Goal: Task Accomplishment & Management: Complete application form

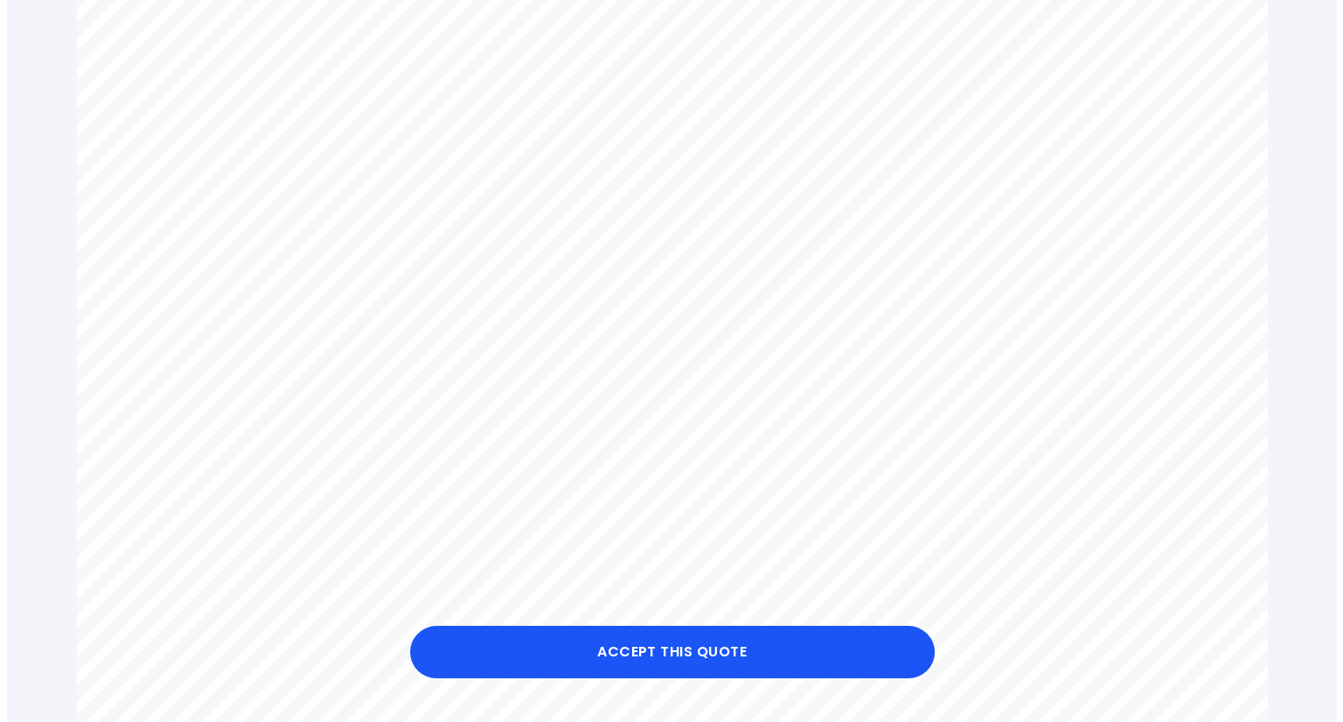
scroll to position [666, 0]
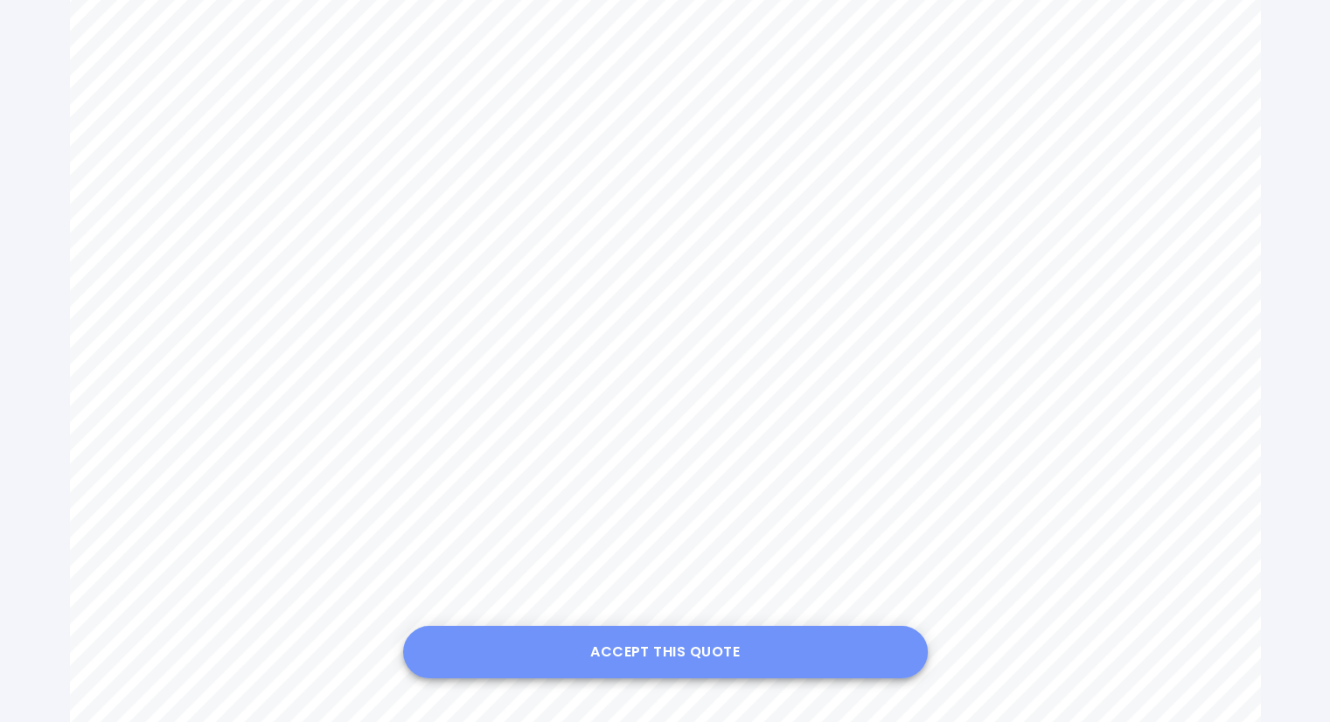
click at [672, 644] on button "Accept this Quote" at bounding box center [665, 652] width 525 height 52
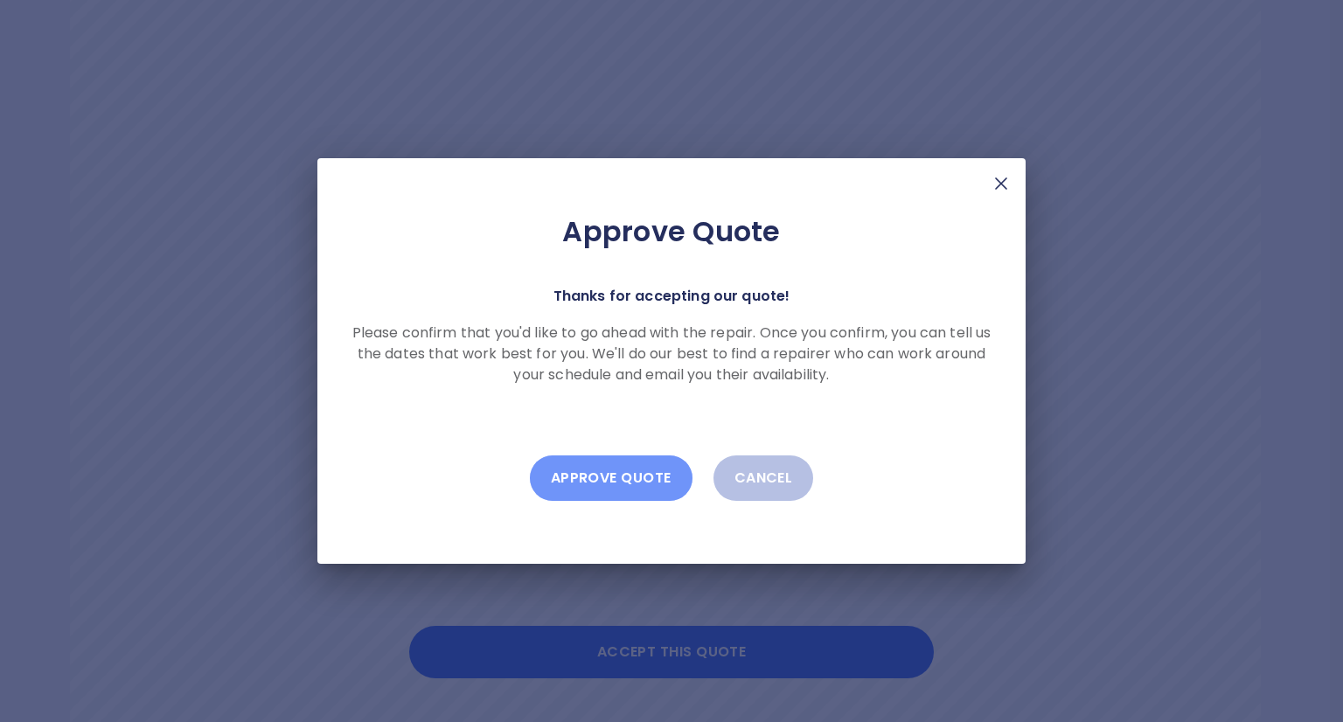
click at [616, 477] on button "Approve Quote" at bounding box center [611, 478] width 163 height 45
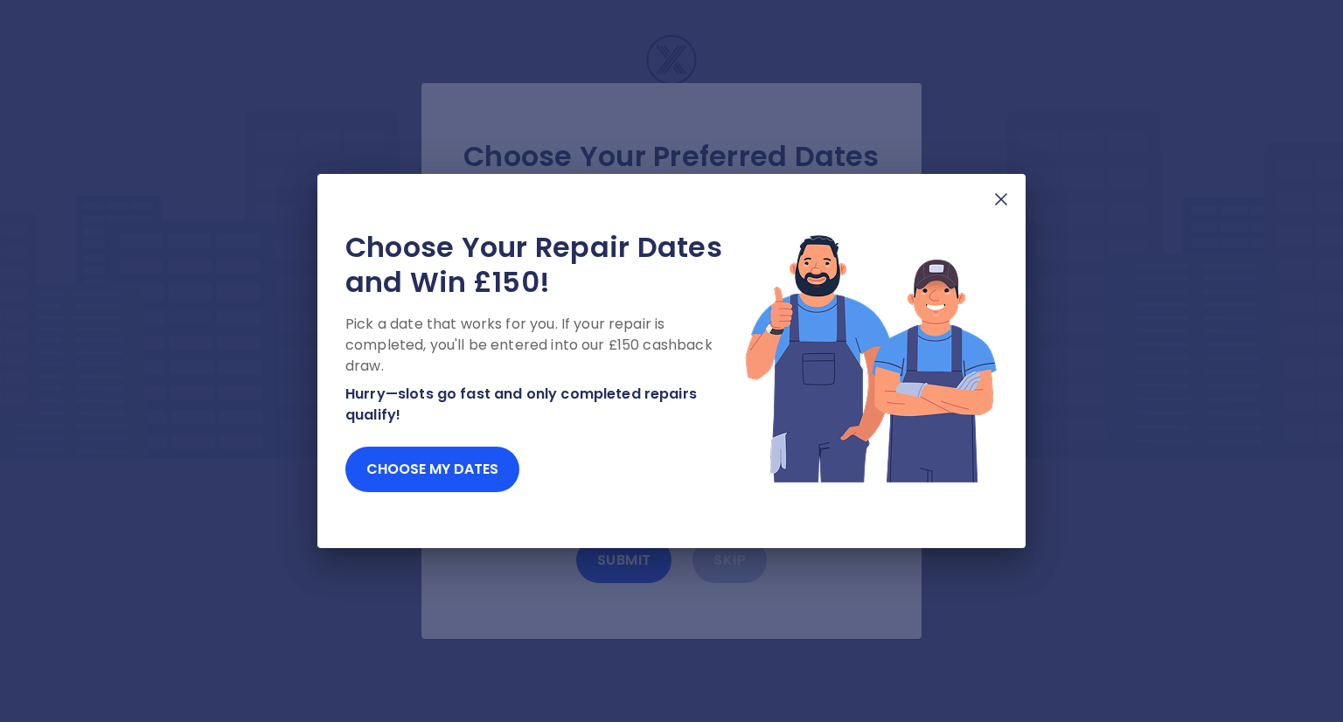
click at [491, 391] on p "Hurry—slots go fast and only completed repairs qualify!" at bounding box center [544, 405] width 399 height 42
click at [1004, 198] on img at bounding box center [1001, 199] width 21 height 21
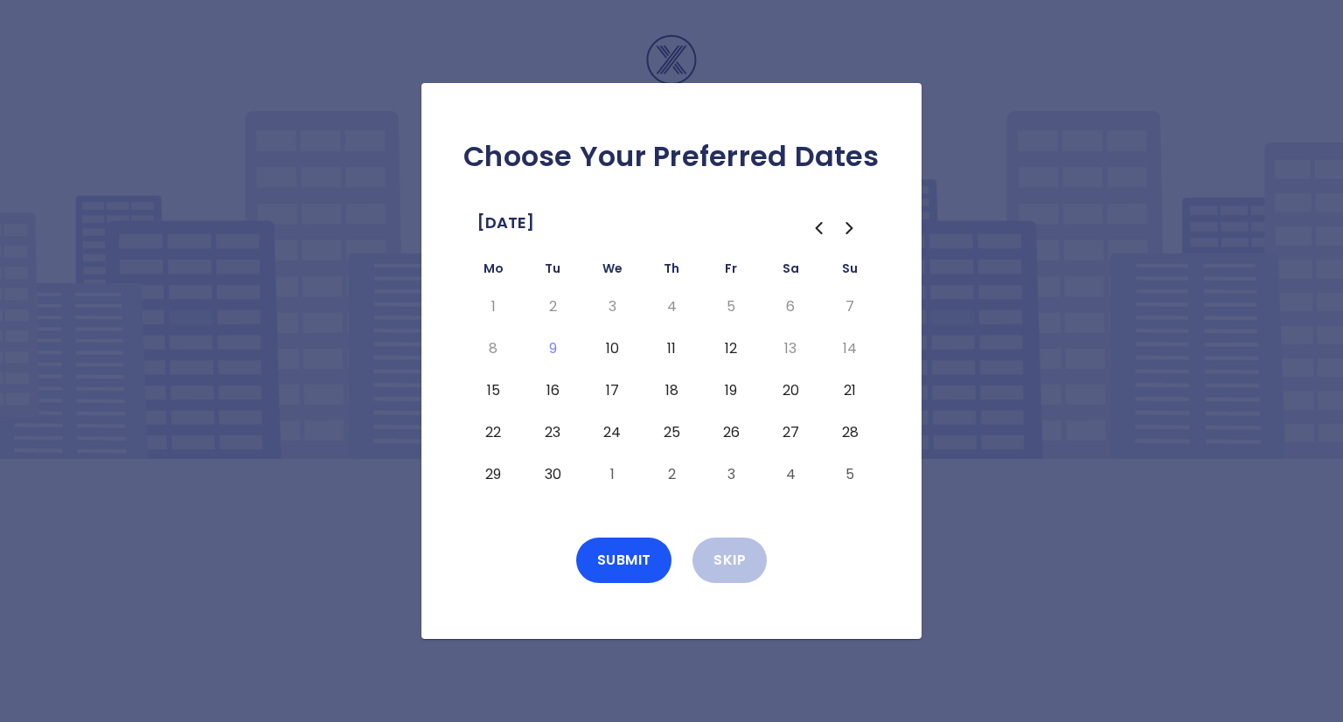
click at [497, 389] on button "15" at bounding box center [492, 391] width 31 height 28
click at [625, 573] on button "Submit" at bounding box center [624, 560] width 96 height 45
